Goal: Task Accomplishment & Management: Complete application form

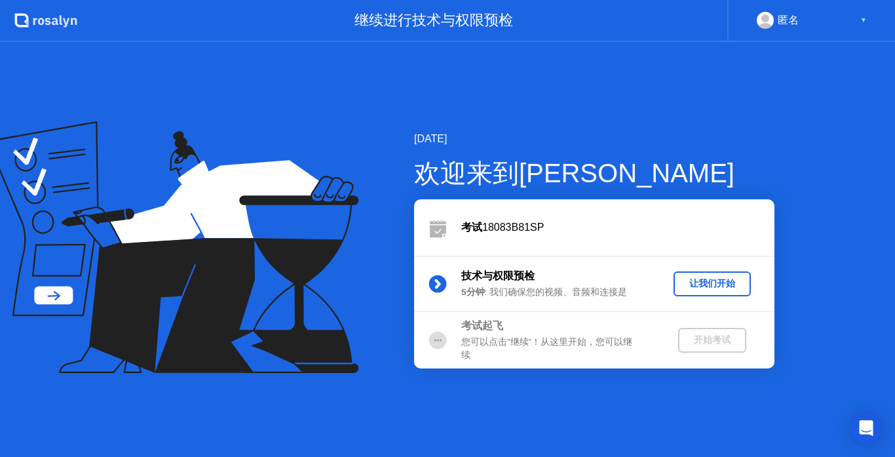
click at [712, 277] on div "让我们开始" at bounding box center [712, 283] width 67 height 12
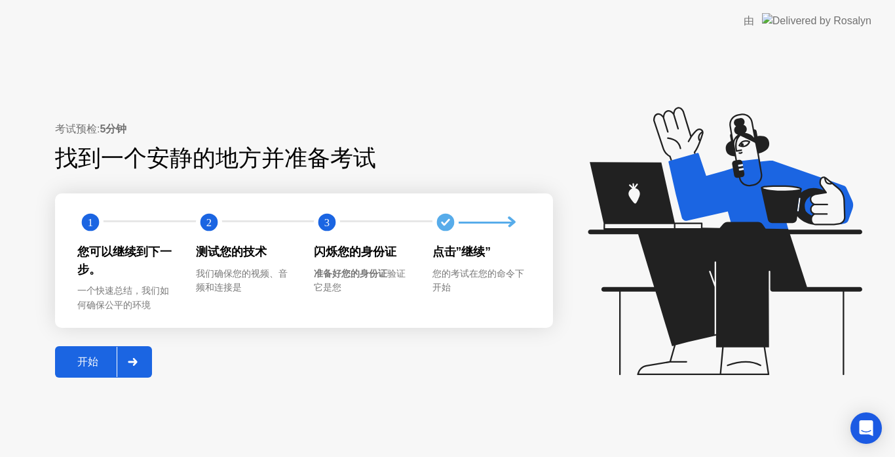
click at [99, 371] on button "开始" at bounding box center [103, 361] width 97 height 31
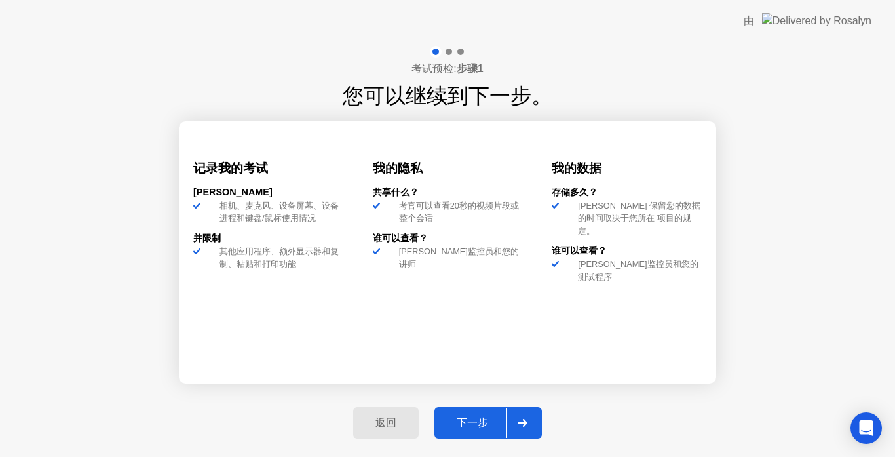
click at [475, 416] on div "下一步" at bounding box center [473, 423] width 68 height 14
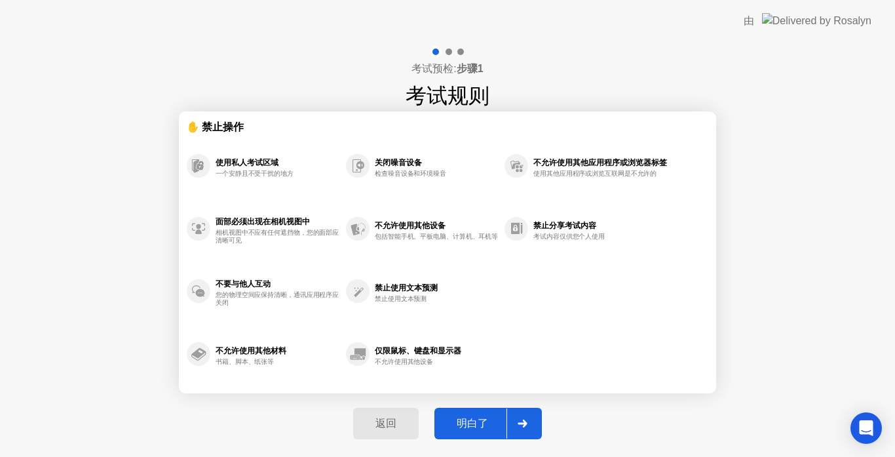
click at [475, 415] on button "明白了" at bounding box center [489, 423] width 108 height 31
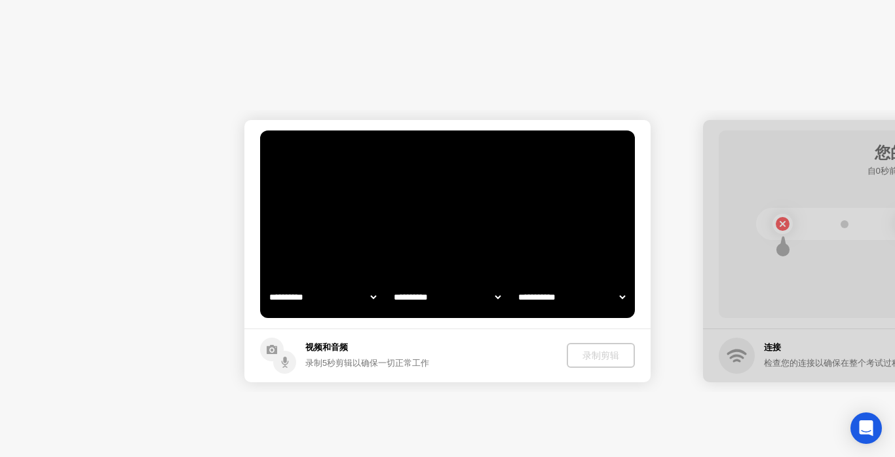
select select "**********"
select select "*******"
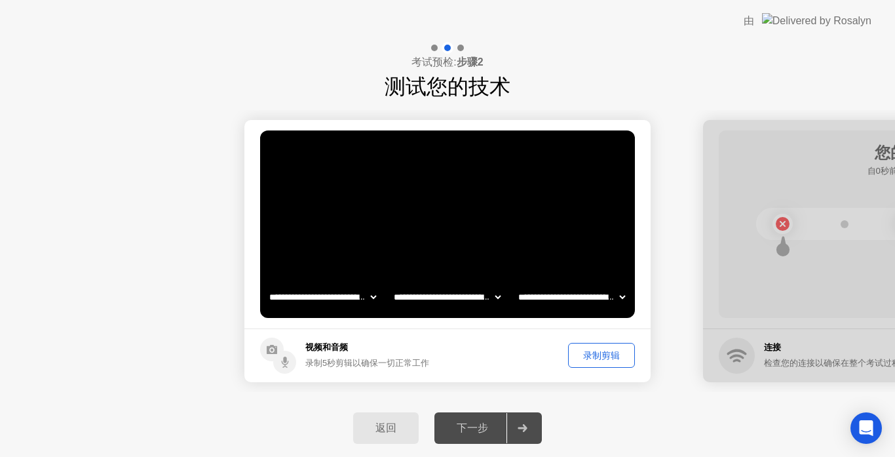
click at [614, 355] on div "录制剪辑" at bounding box center [602, 355] width 58 height 12
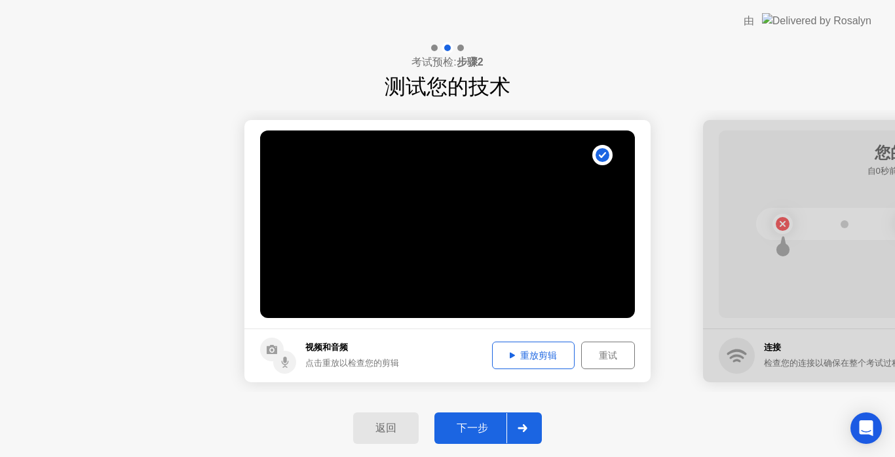
click at [538, 356] on div "重放剪辑" at bounding box center [533, 355] width 73 height 12
click at [483, 425] on div "下一步" at bounding box center [473, 429] width 68 height 14
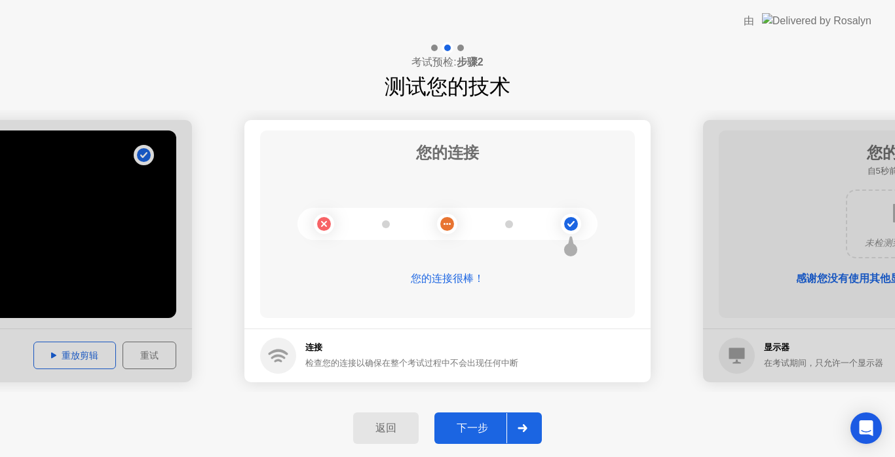
click at [479, 429] on div "下一步" at bounding box center [473, 429] width 68 height 14
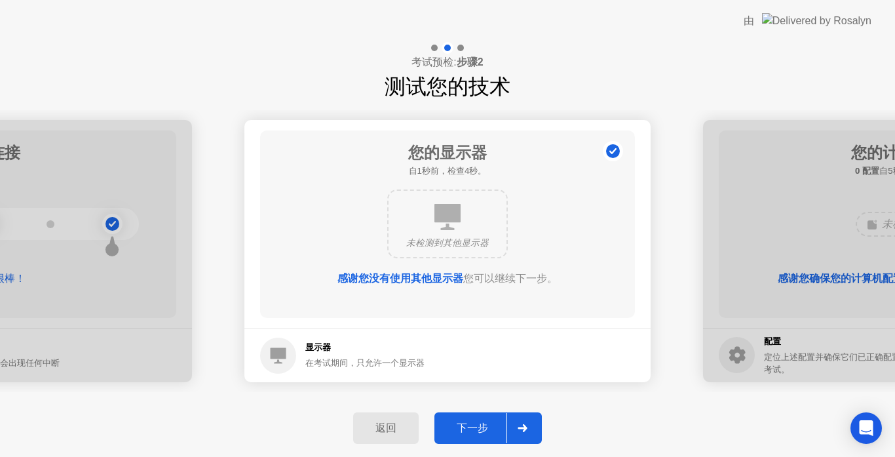
click at [479, 429] on div "下一步" at bounding box center [473, 429] width 68 height 14
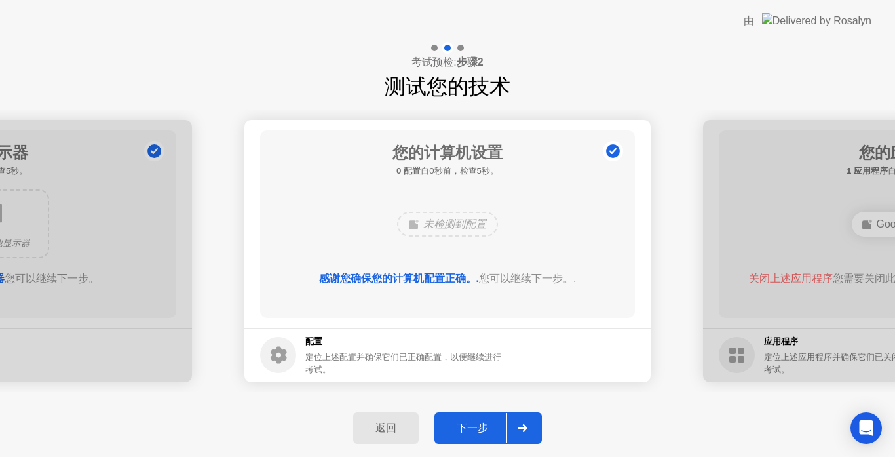
click at [479, 429] on div "下一步" at bounding box center [473, 429] width 68 height 14
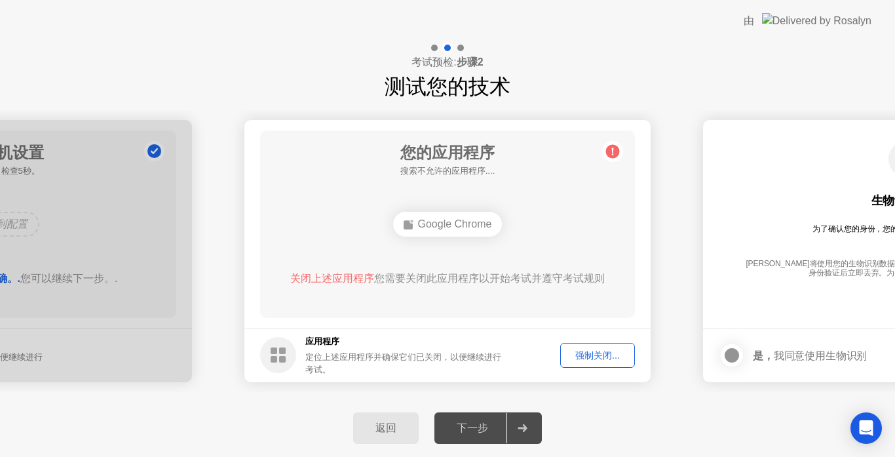
click at [598, 359] on div "强制关闭..." at bounding box center [598, 355] width 66 height 12
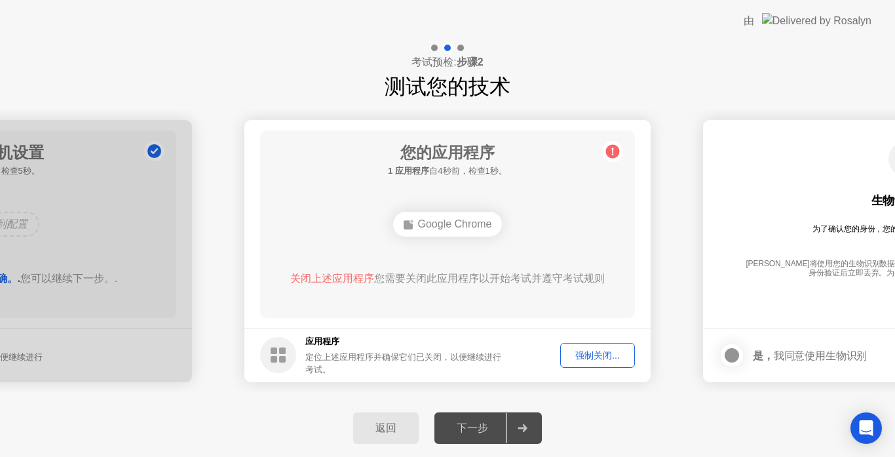
click at [589, 345] on button "强制关闭..." at bounding box center [598, 355] width 75 height 25
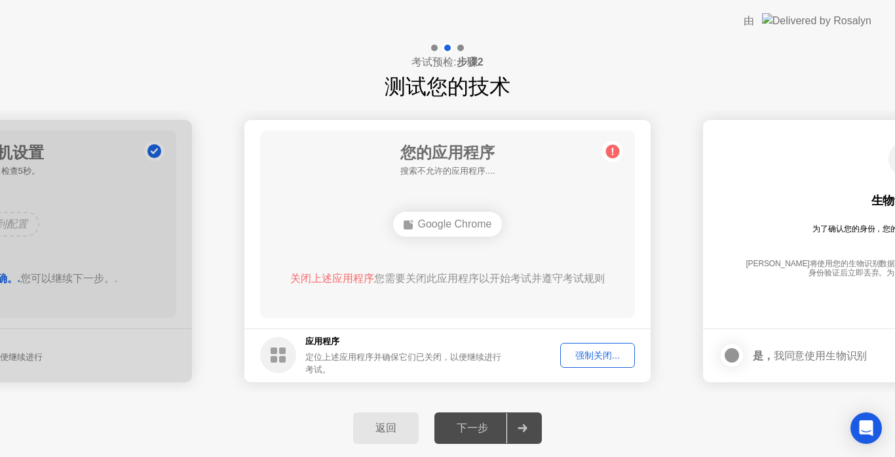
click at [465, 284] on div "关闭上述应用程序 您需要关闭此应用程序以开始考试并遵守考试规则" at bounding box center [448, 279] width 338 height 16
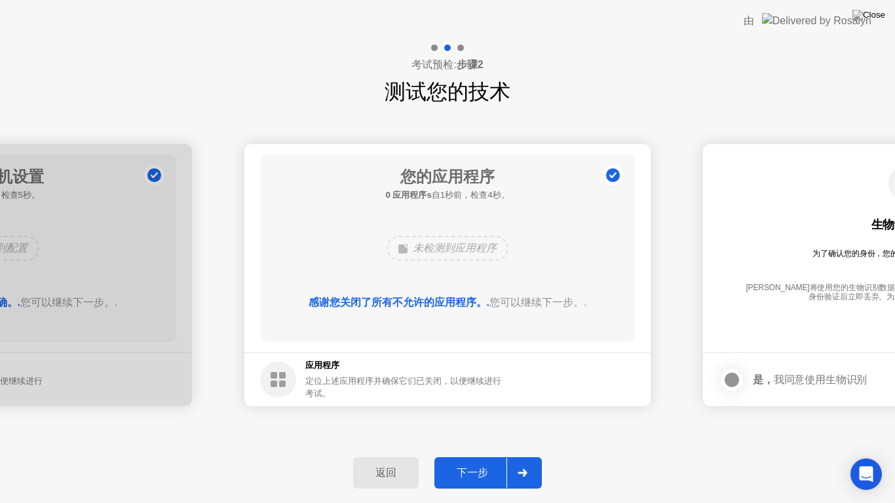
click at [471, 456] on div "下一步" at bounding box center [473, 474] width 68 height 14
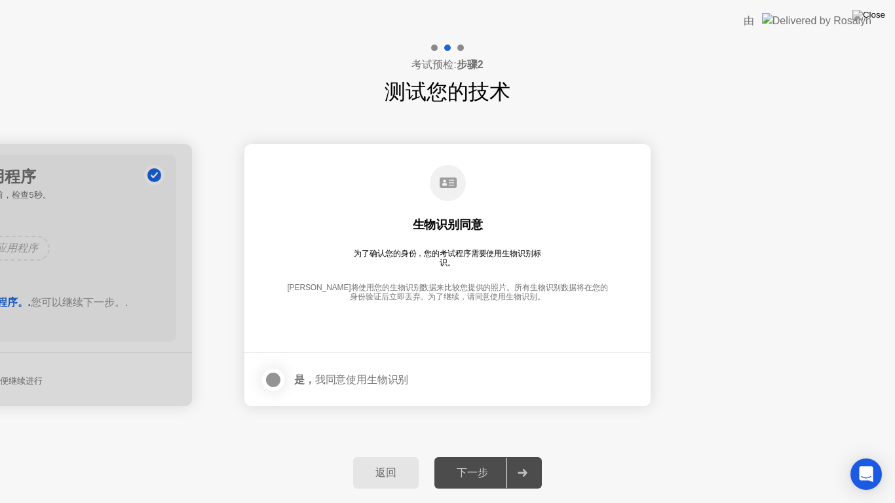
click at [358, 378] on div "是， 我同意使用生物识别" at bounding box center [351, 380] width 114 height 12
click at [274, 382] on div at bounding box center [274, 380] width 16 height 16
click at [475, 456] on div "下一步" at bounding box center [473, 474] width 68 height 14
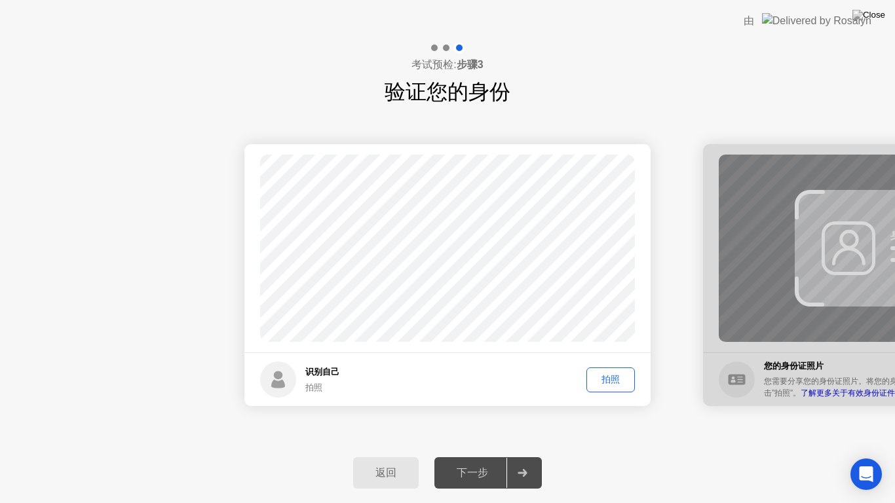
click at [620, 381] on div "拍照" at bounding box center [610, 380] width 39 height 12
click at [473, 456] on div "下一步" at bounding box center [473, 474] width 68 height 14
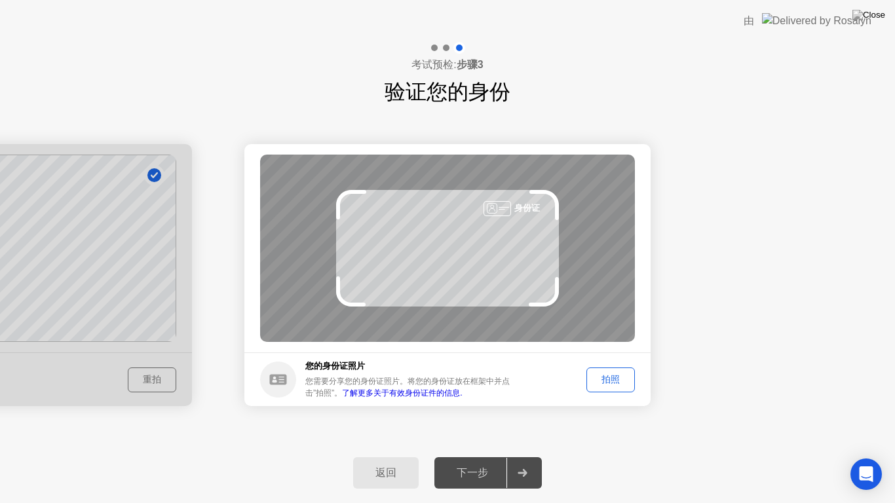
click at [614, 376] on div "拍照" at bounding box center [610, 380] width 39 height 12
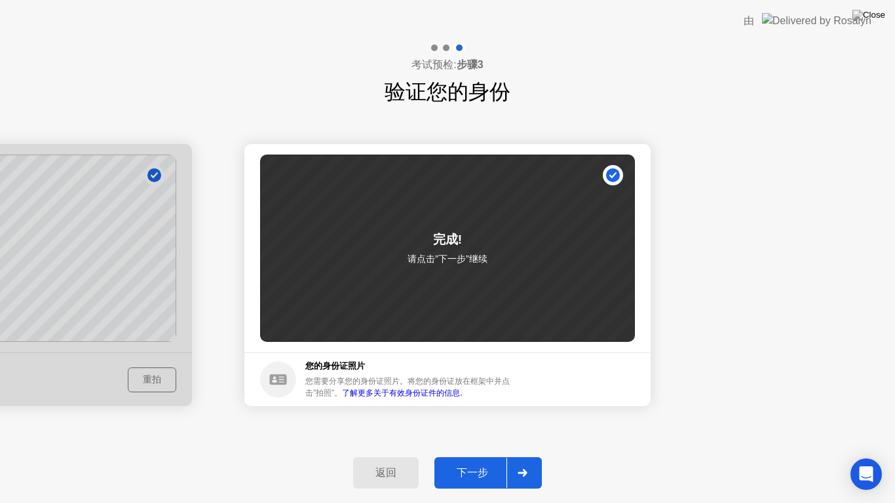
click at [465, 456] on div "下一步" at bounding box center [473, 474] width 68 height 14
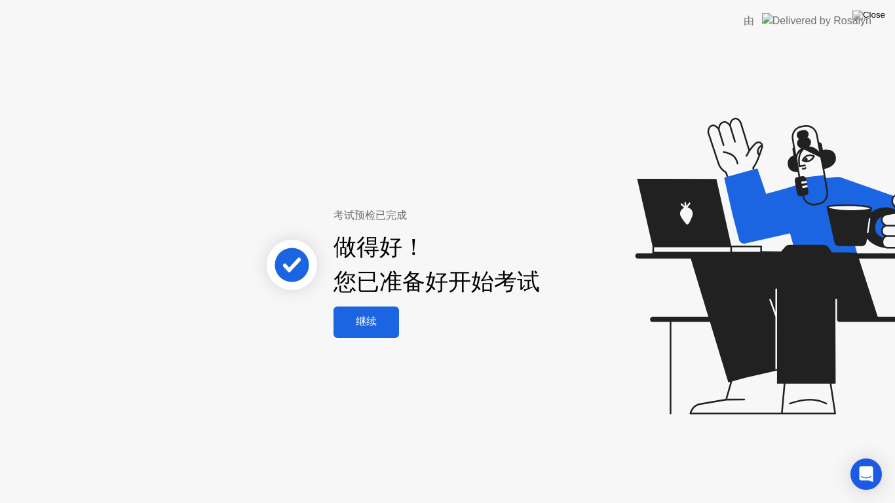
click at [362, 317] on div "继续" at bounding box center [367, 322] width 58 height 14
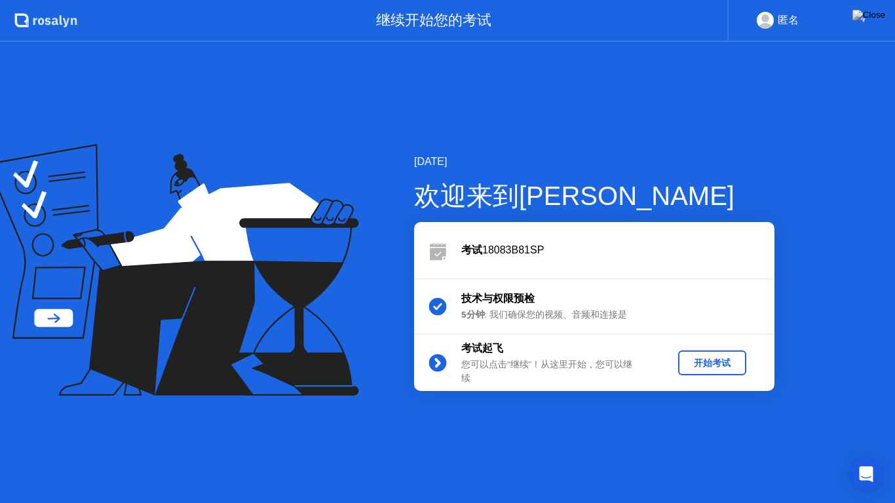
click at [717, 366] on div "开始考试" at bounding box center [713, 363] width 58 height 12
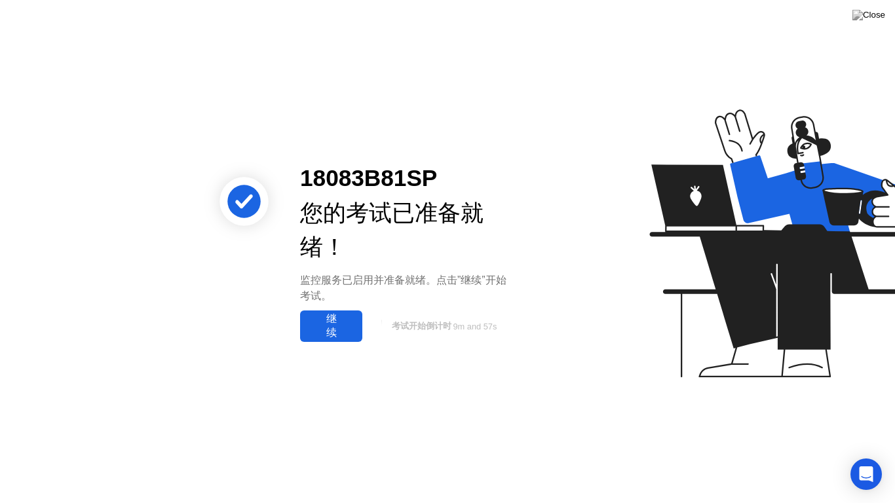
click at [325, 326] on div "继续" at bounding box center [331, 327] width 54 height 28
